Goal: Transaction & Acquisition: Subscribe to service/newsletter

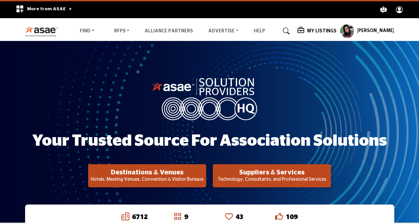
click at [373, 29] on h5 "[PERSON_NAME]" at bounding box center [375, 31] width 37 height 7
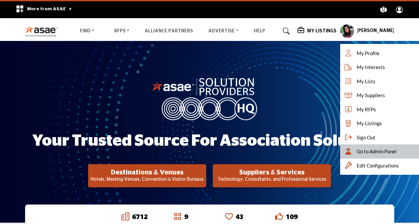
click at [371, 158] on div "Go to Admin Panel" at bounding box center [381, 151] width 83 height 14
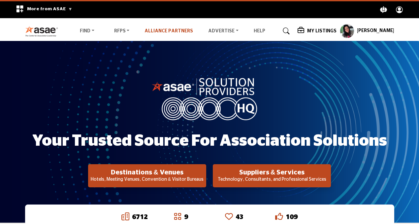
click at [164, 29] on link "Alliance Partners" at bounding box center [169, 31] width 49 height 5
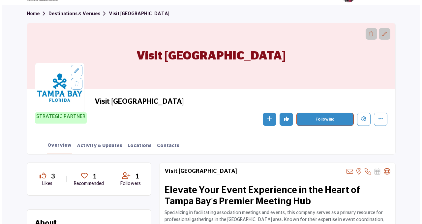
scroll to position [30, 0]
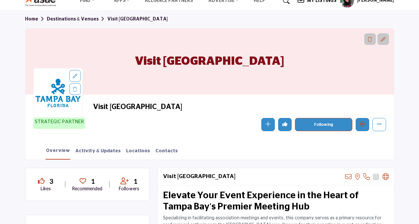
click at [365, 128] on button "Edit company" at bounding box center [363, 125] width 14 height 14
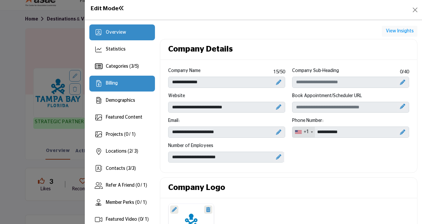
click at [132, 82] on div "Billing" at bounding box center [122, 84] width 66 height 16
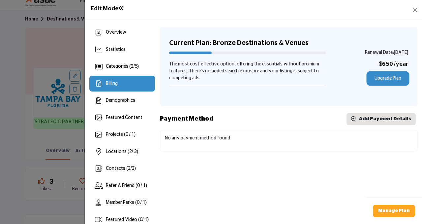
click at [383, 80] on link "Upgrade Plan" at bounding box center [388, 78] width 41 height 12
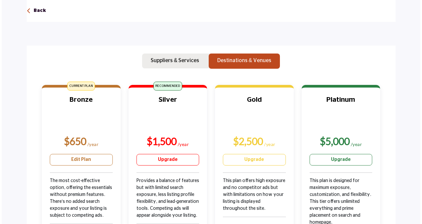
scroll to position [65, 0]
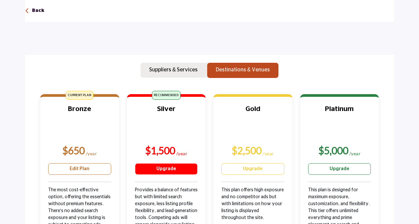
click at [162, 171] on link "Upgrade" at bounding box center [166, 169] width 63 height 12
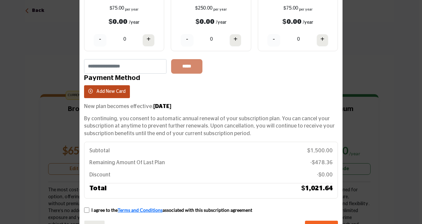
scroll to position [116, 0]
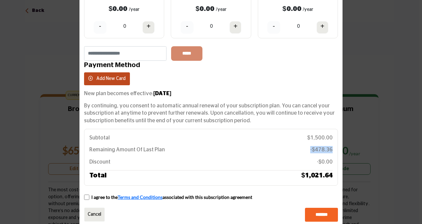
drag, startPoint x: 332, startPoint y: 139, endPoint x: 308, endPoint y: 139, distance: 23.4
click at [308, 139] on div "Subtotal $1,500.00 Remaining Amount Of Last Plan -$478.36 Discount -$0.00 Categ…" at bounding box center [211, 157] width 254 height 57
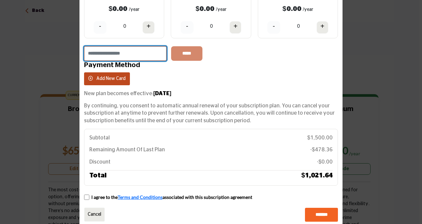
click at [113, 46] on input "text" at bounding box center [125, 53] width 83 height 15
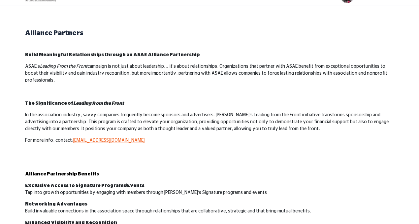
scroll to position [21, 0]
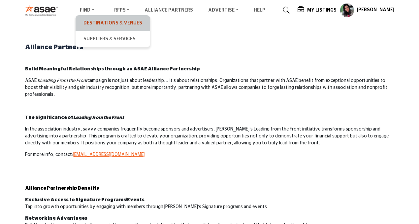
click at [96, 24] on link "Destinations & Venues" at bounding box center [113, 22] width 68 height 9
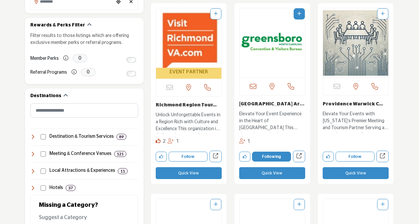
scroll to position [219, 0]
